Goal: Transaction & Acquisition: Obtain resource

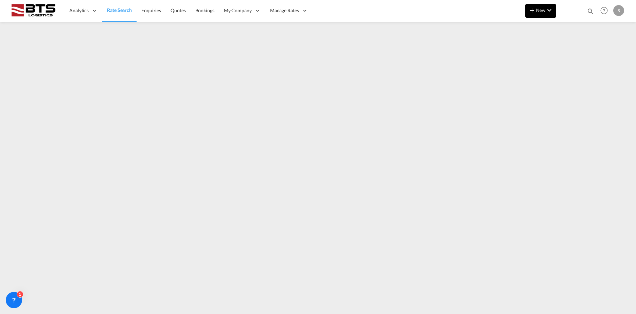
click at [555, 10] on button "New" at bounding box center [540, 11] width 31 height 14
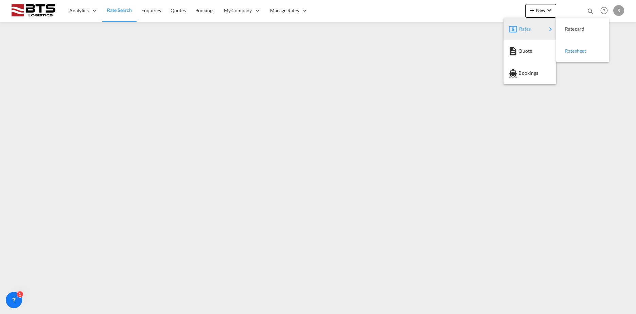
click at [573, 48] on div "Ratesheet" at bounding box center [577, 50] width 25 height 17
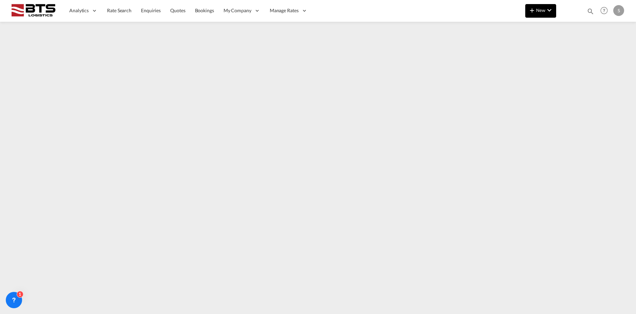
click at [549, 13] on md-icon "icon-chevron-down" at bounding box center [549, 10] width 8 height 8
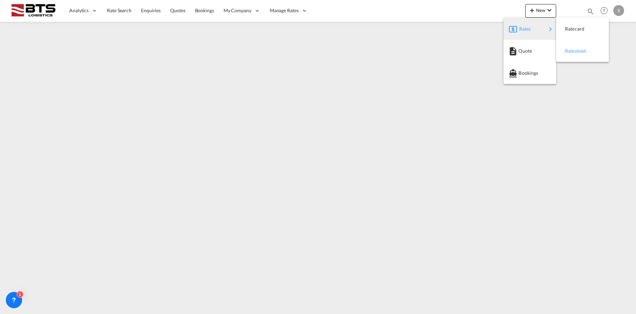
click at [572, 52] on span "Ratesheet" at bounding box center [568, 51] width 7 height 14
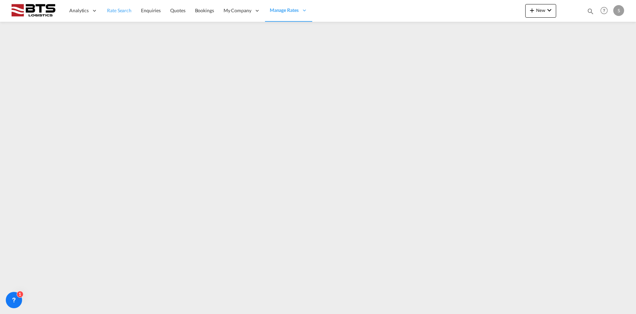
click at [123, 12] on span "Rate Search" at bounding box center [119, 10] width 24 height 6
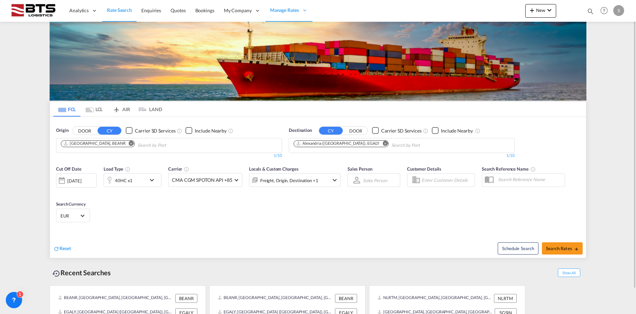
click at [124, 146] on button "Remove" at bounding box center [129, 144] width 10 height 7
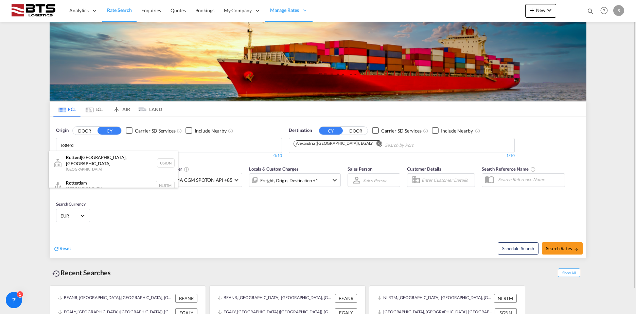
type input "rotterd"
click at [96, 177] on div "Rotterd am [GEOGRAPHIC_DATA] NLRTM" at bounding box center [113, 185] width 129 height 20
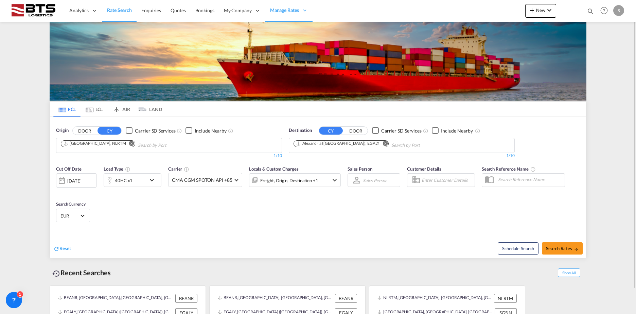
click at [382, 144] on md-icon "Remove" at bounding box center [384, 143] width 5 height 5
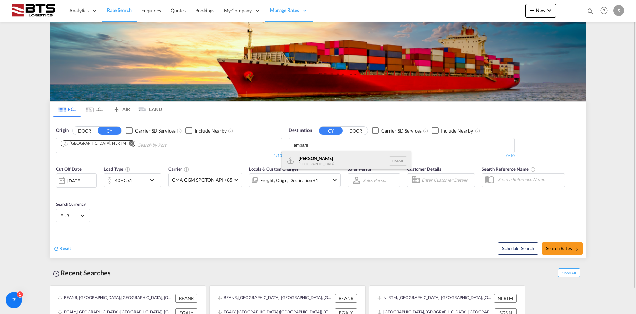
type input "ambarli"
click at [324, 164] on div "Ambarli [GEOGRAPHIC_DATA] TRAMB" at bounding box center [345, 161] width 129 height 20
click at [136, 179] on div "40HC x1" at bounding box center [125, 180] width 42 height 14
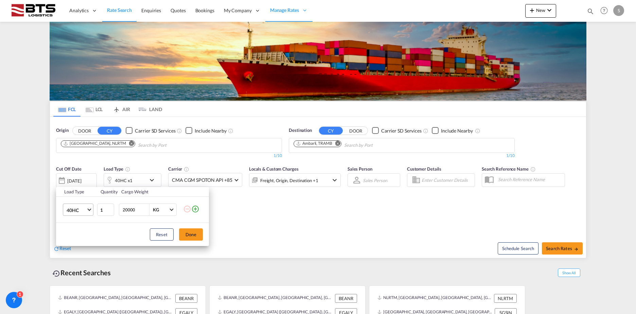
click at [73, 208] on span "40HC" at bounding box center [77, 210] width 20 height 7
click at [79, 175] on md-option "20GP" at bounding box center [84, 177] width 46 height 16
click at [188, 231] on button "Done" at bounding box center [191, 234] width 24 height 12
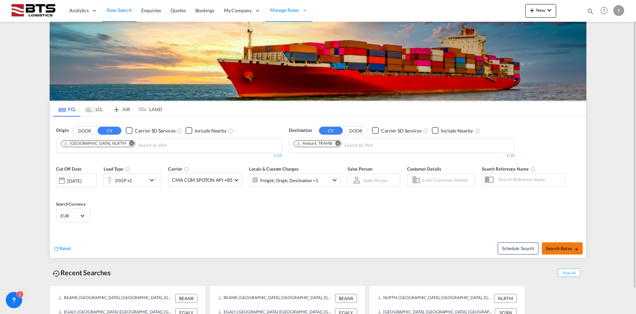
click at [560, 247] on span "Search Rates" at bounding box center [562, 247] width 33 height 5
type input "NLRTM to TRAMB / [DATE]"
